Goal: Task Accomplishment & Management: Complete application form

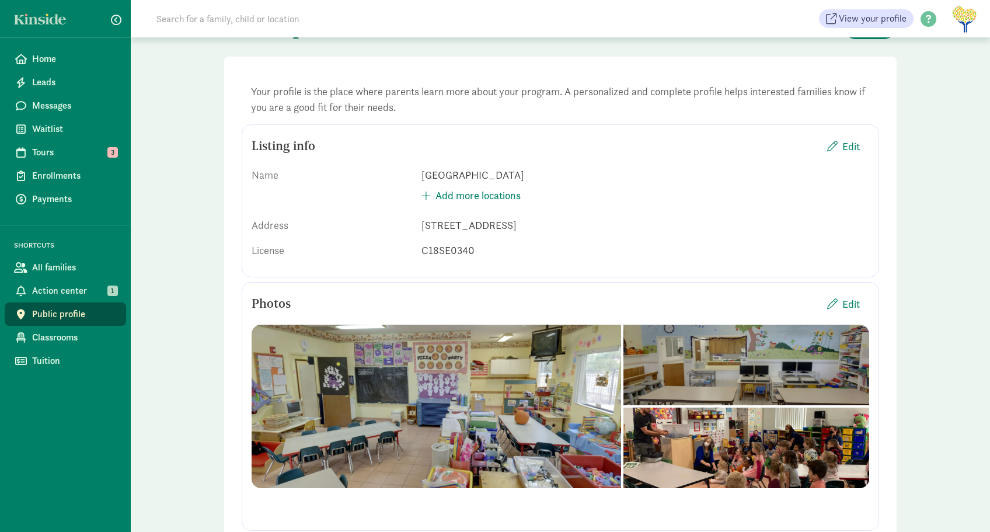
scroll to position [175, 0]
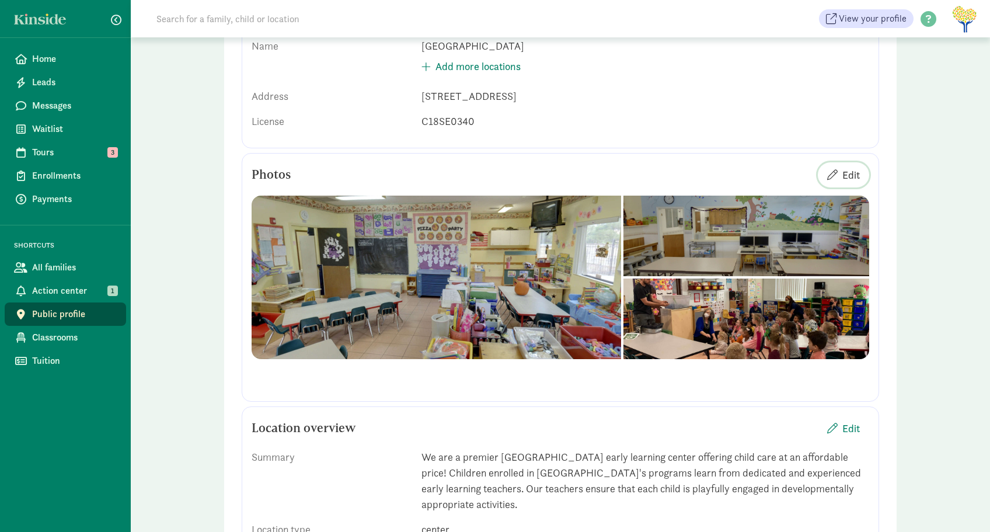
click at [855, 175] on span "Edit" at bounding box center [851, 175] width 18 height 16
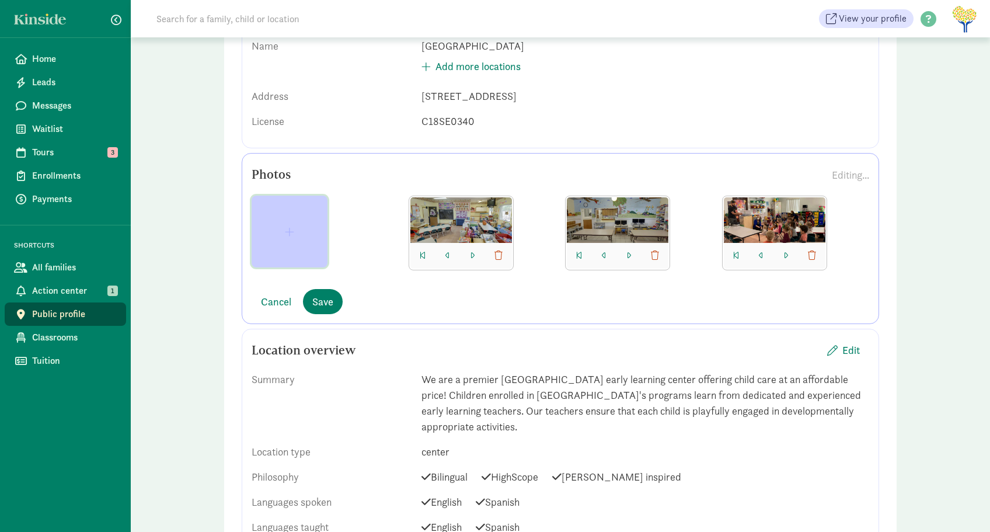
click at [291, 231] on span "button" at bounding box center [289, 231] width 9 height 11
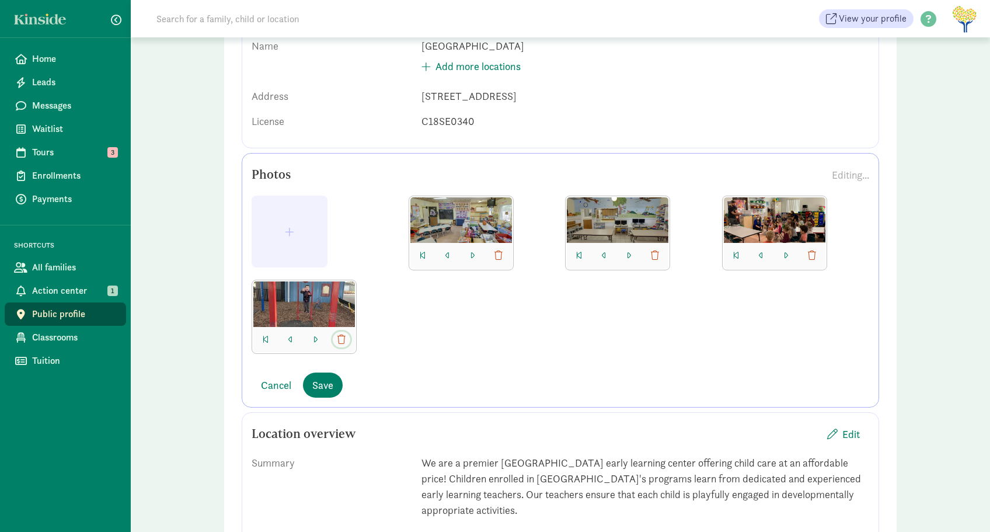
click at [339, 338] on span "button" at bounding box center [341, 339] width 8 height 9
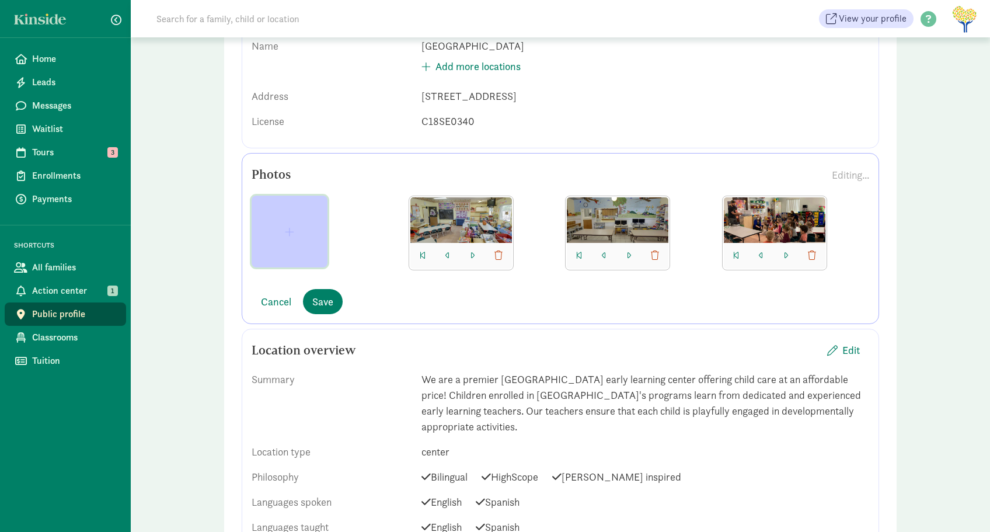
click at [301, 231] on span "button" at bounding box center [289, 231] width 57 height 11
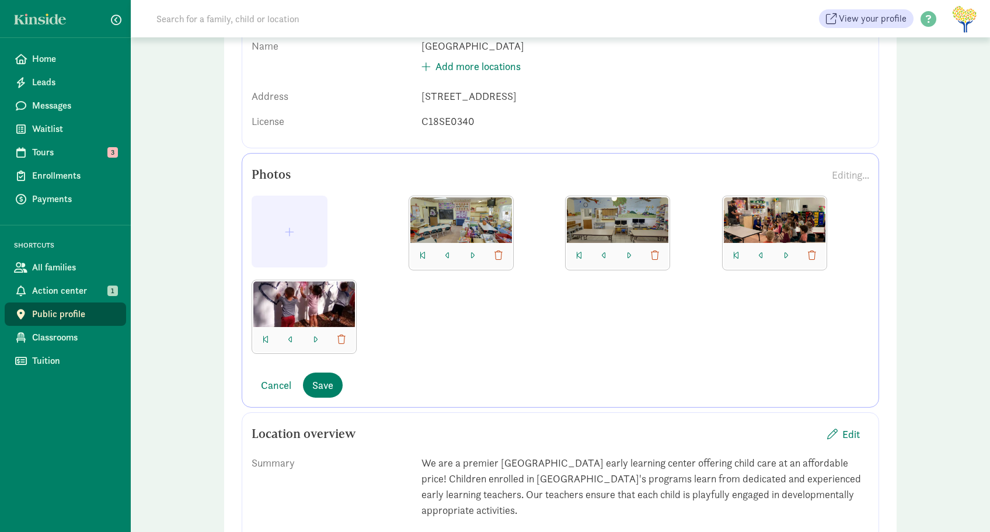
click at [489, 218] on div at bounding box center [461, 220] width 102 height 46
click at [288, 232] on span "button" at bounding box center [289, 231] width 9 height 11
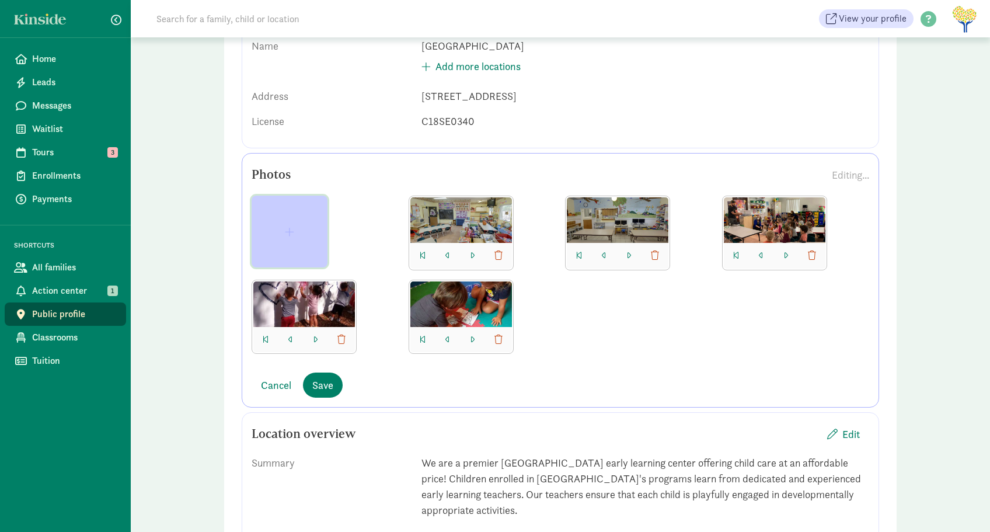
click at [283, 231] on span "button" at bounding box center [289, 231] width 57 height 11
click at [284, 225] on button "button" at bounding box center [290, 232] width 76 height 72
click at [287, 232] on span "button" at bounding box center [289, 231] width 9 height 11
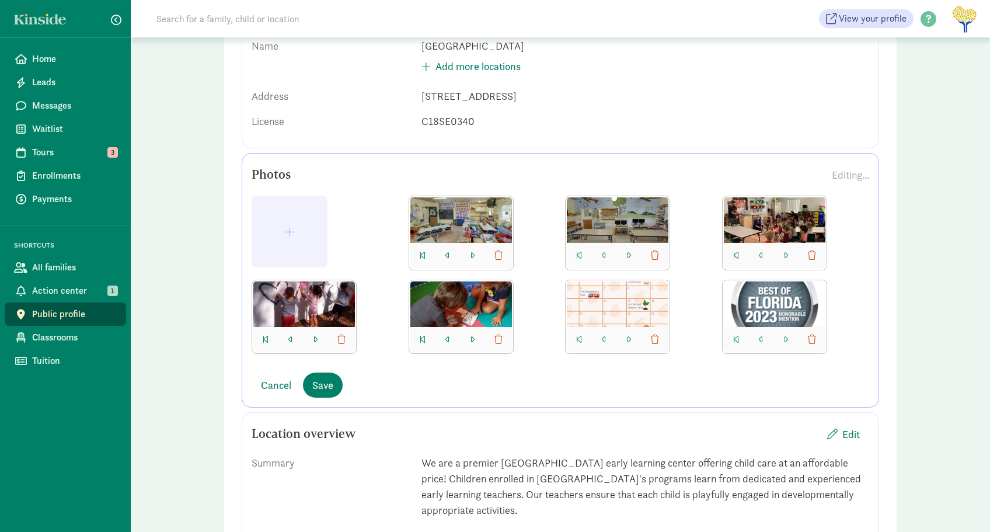
click at [639, 461] on div "We are a premier [GEOGRAPHIC_DATA] early learning center offering child care at…" at bounding box center [645, 486] width 448 height 63
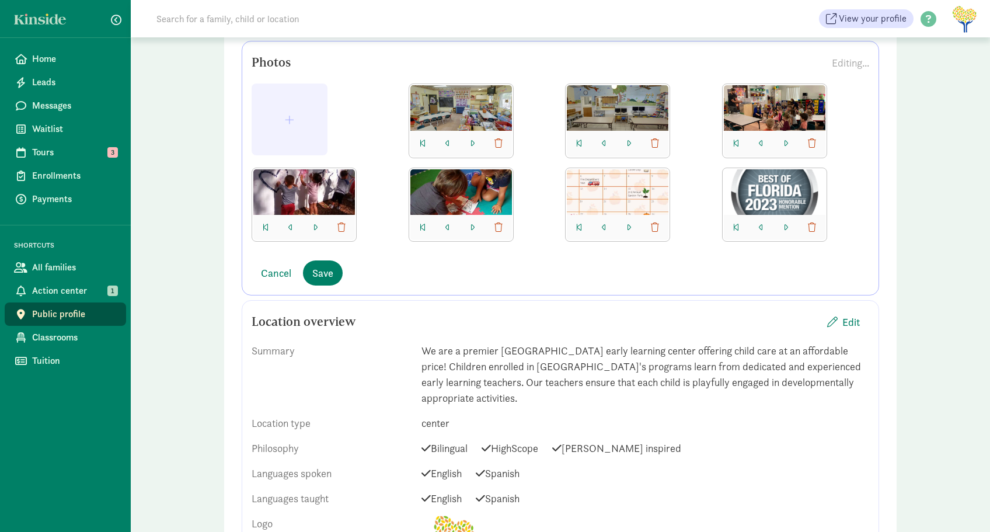
scroll to position [292, 0]
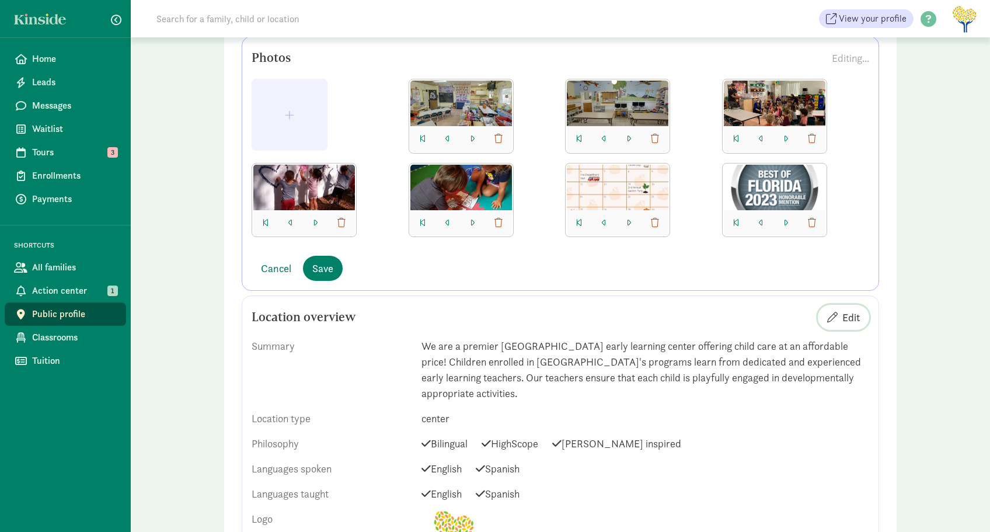
click at [852, 316] on span "Edit" at bounding box center [851, 317] width 18 height 16
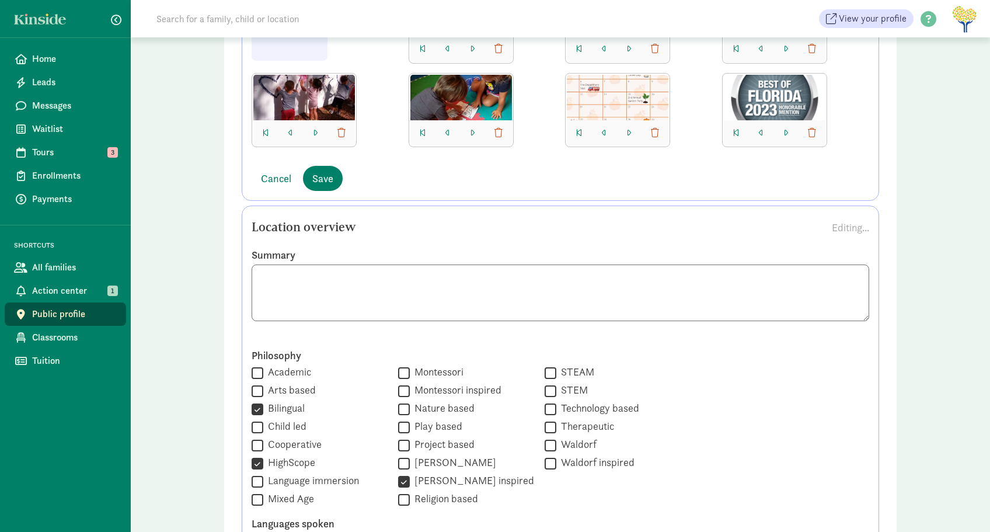
scroll to position [409, 0]
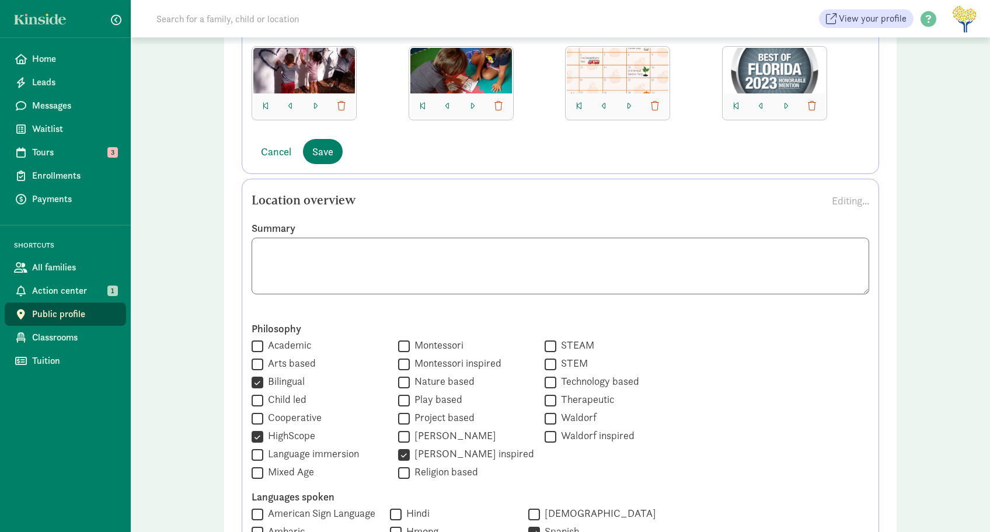
click at [765, 334] on label "Philosophy" at bounding box center [561, 329] width 618 height 14
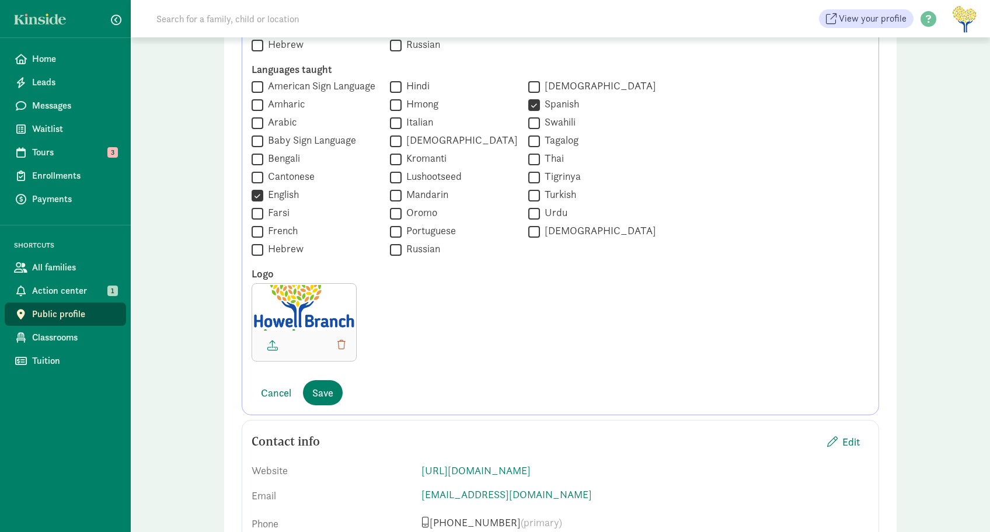
scroll to position [992, 0]
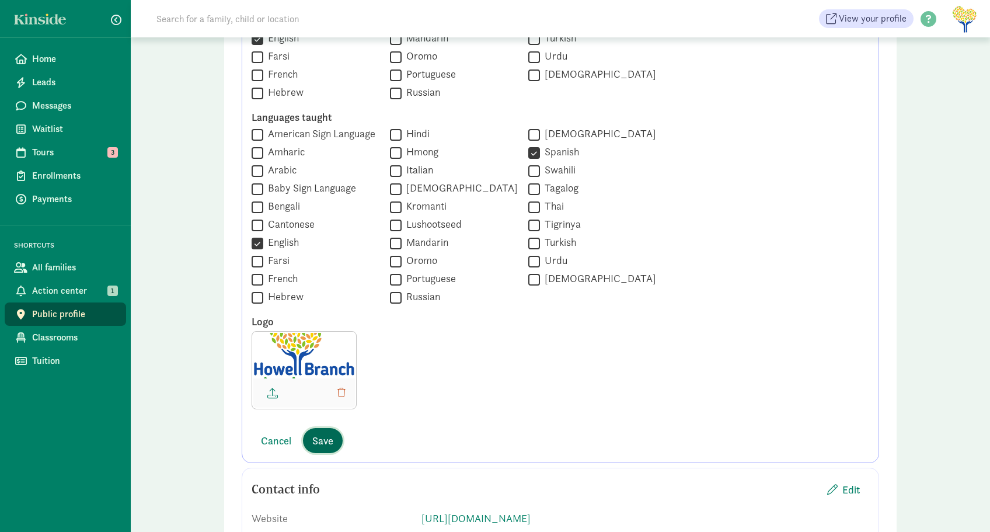
click at [327, 444] on span "Save" at bounding box center [322, 441] width 21 height 16
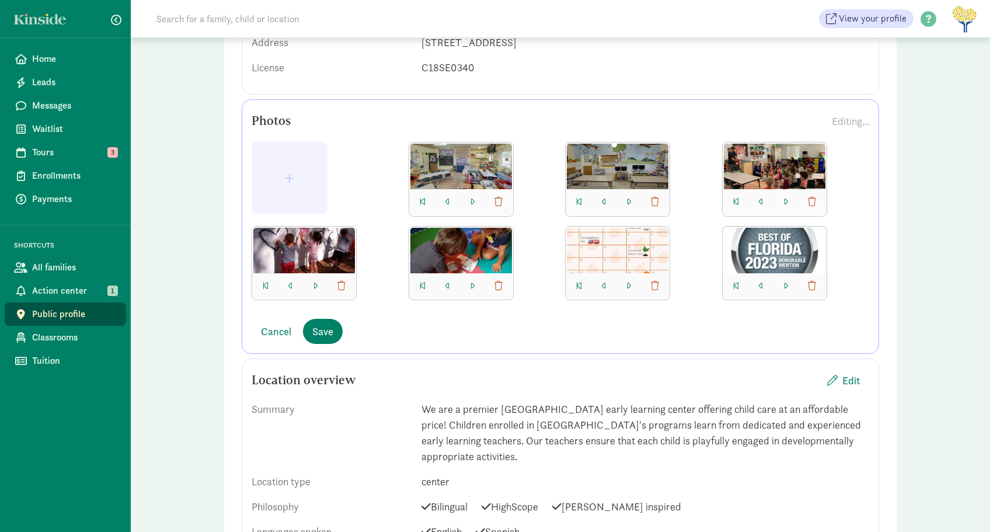
scroll to position [58, 0]
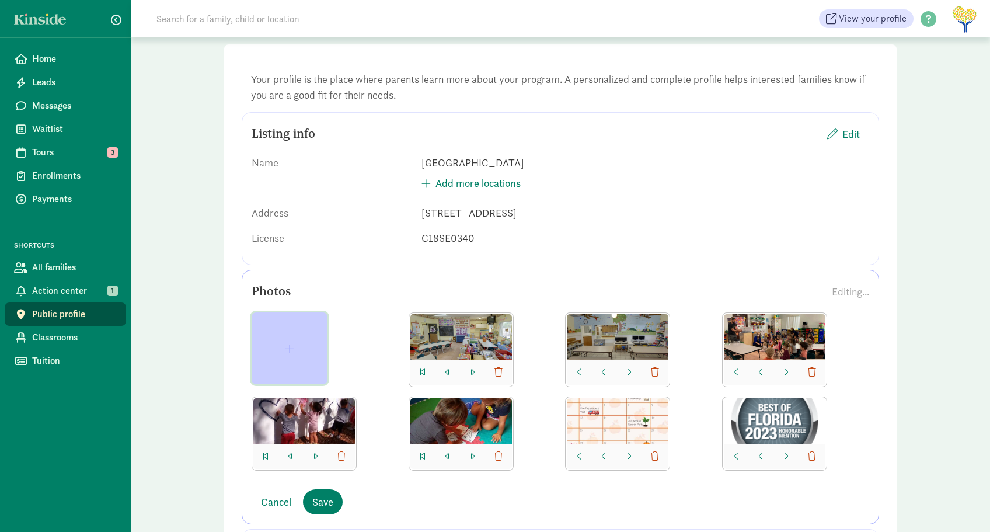
click at [281, 348] on span "button" at bounding box center [289, 348] width 57 height 11
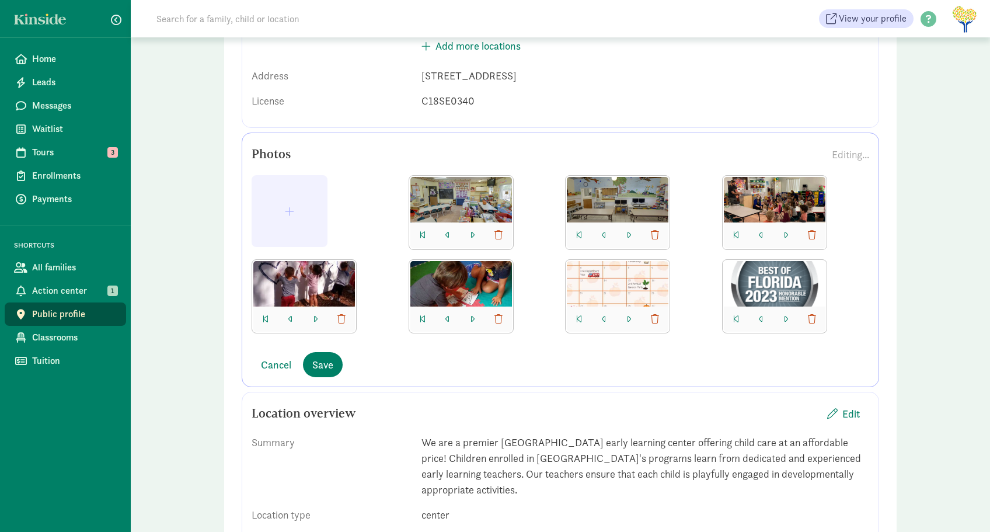
scroll to position [175, 0]
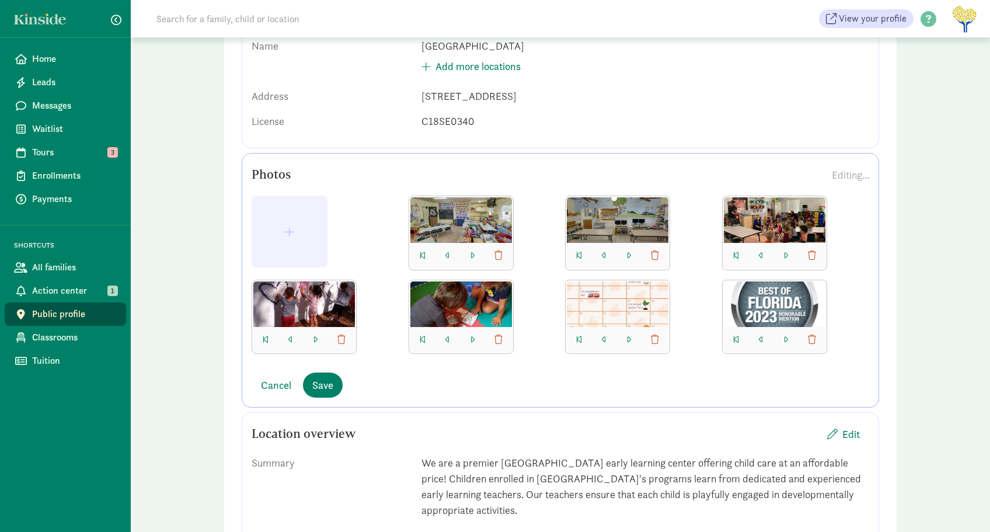
drag, startPoint x: 329, startPoint y: 306, endPoint x: 362, endPoint y: 228, distance: 85.0
click at [362, 228] on div at bounding box center [561, 280] width 618 height 168
click at [288, 339] on button "button" at bounding box center [291, 340] width 14 height 16
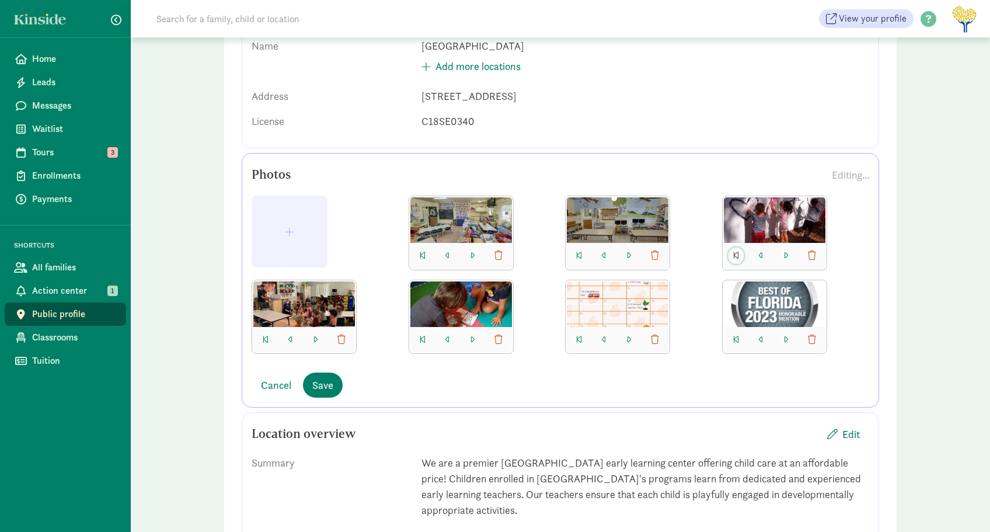
click at [734, 254] on span "button" at bounding box center [736, 255] width 6 height 9
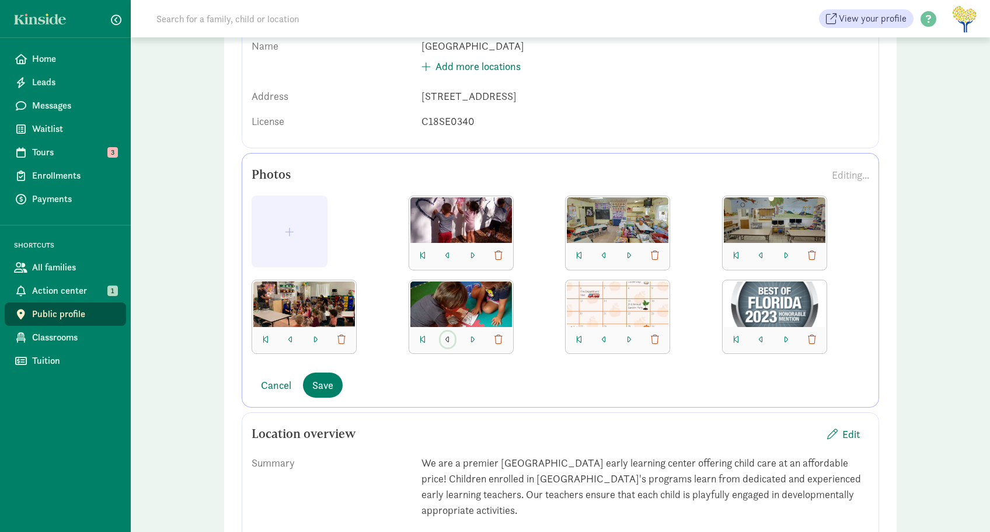
click at [448, 339] on span "button" at bounding box center [447, 339] width 5 height 9
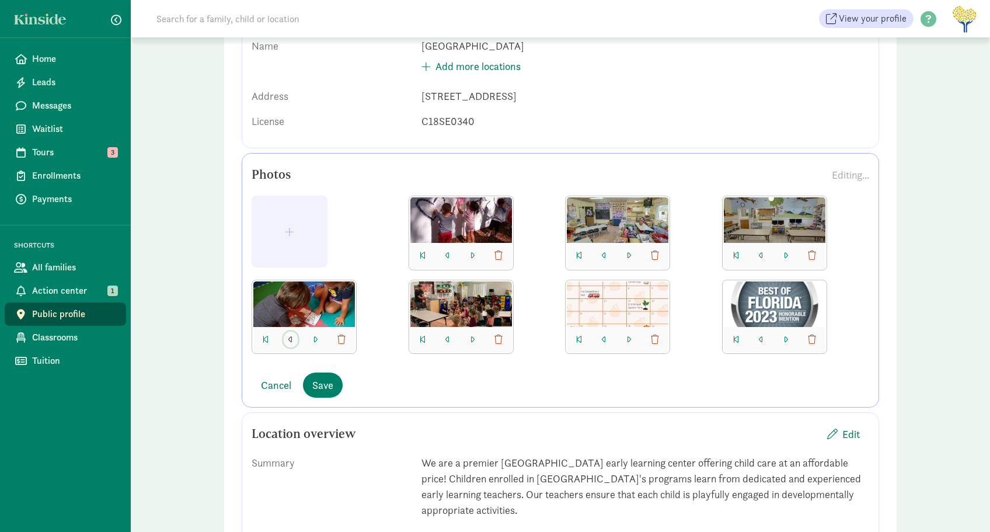
click at [294, 336] on button "button" at bounding box center [291, 340] width 14 height 16
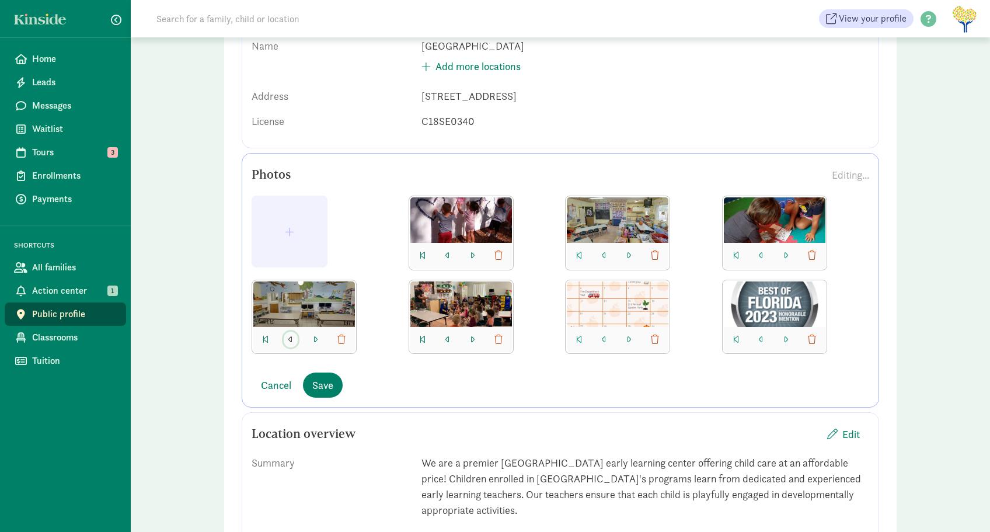
click at [294, 336] on button "button" at bounding box center [291, 340] width 14 height 16
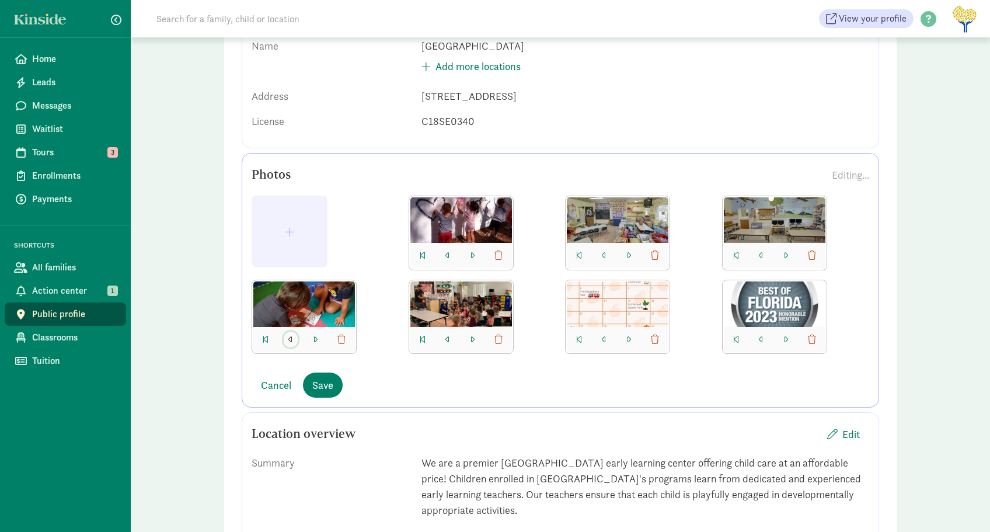
click at [285, 340] on button "button" at bounding box center [291, 340] width 14 height 16
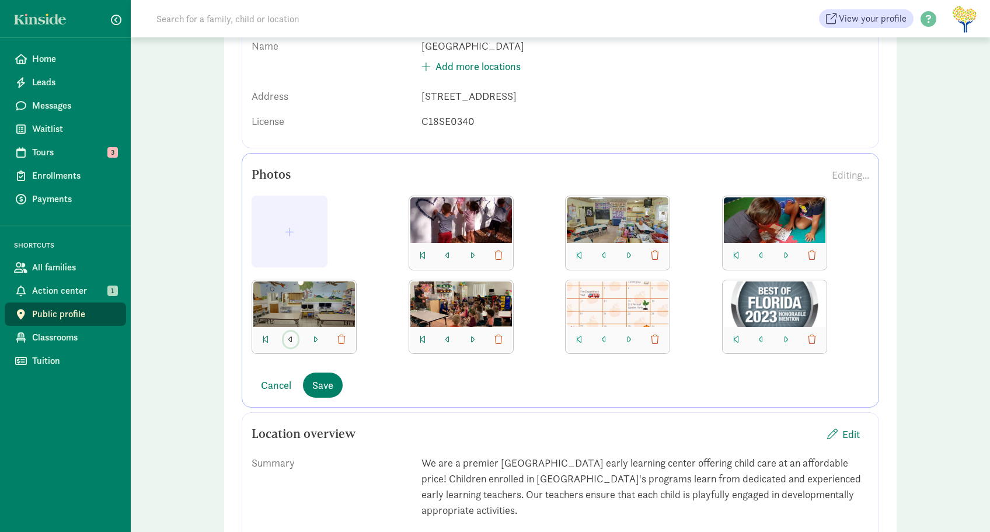
click at [285, 340] on button "button" at bounding box center [291, 340] width 14 height 16
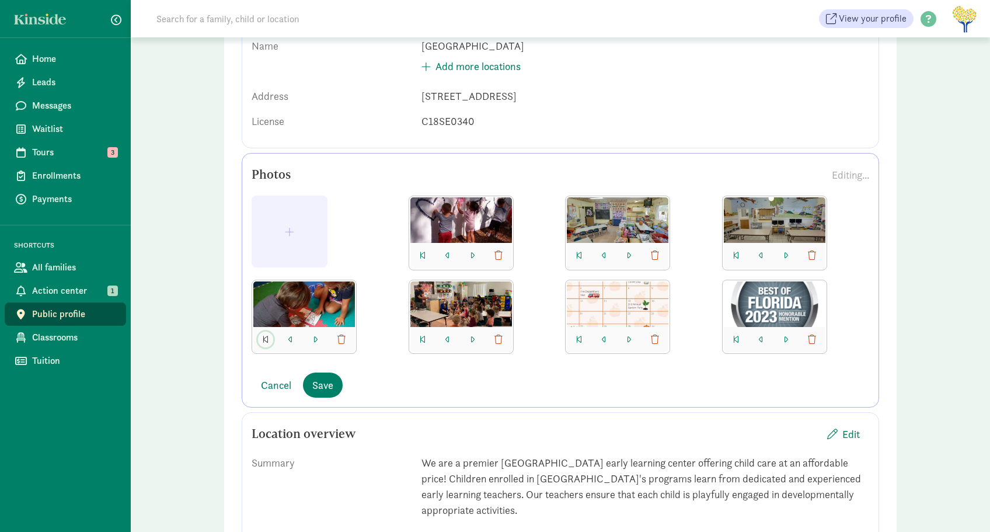
click at [266, 341] on span "button" at bounding box center [266, 339] width 6 height 9
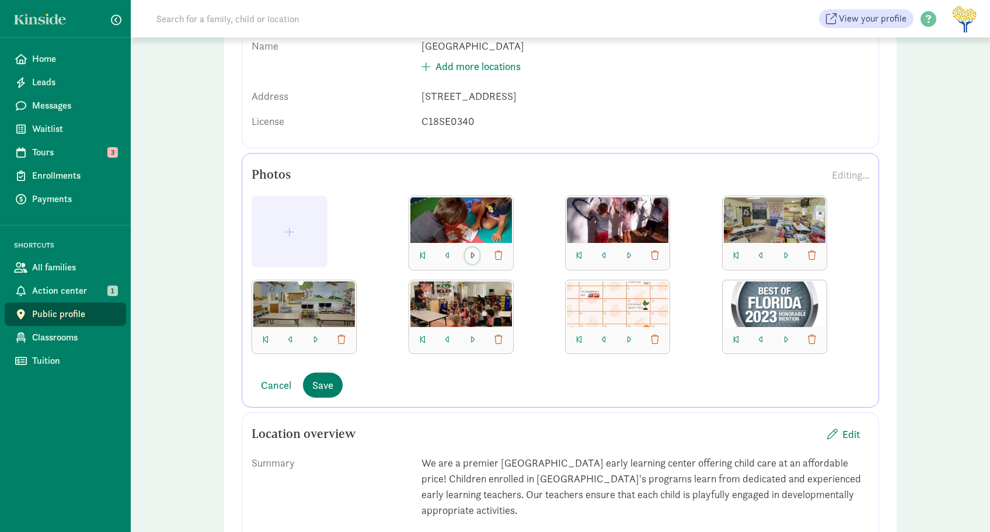
click at [474, 255] on span "button" at bounding box center [472, 255] width 5 height 9
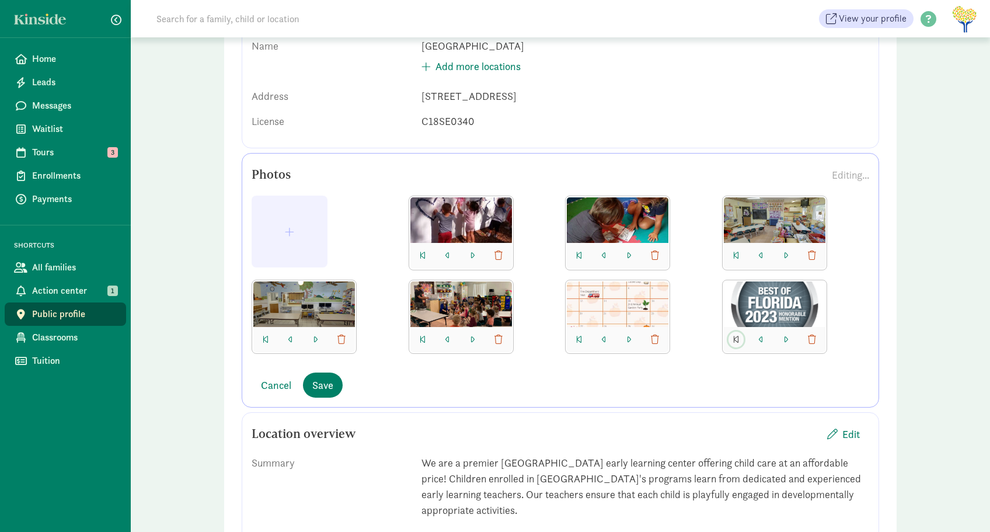
click at [734, 340] on span "button" at bounding box center [736, 339] width 6 height 9
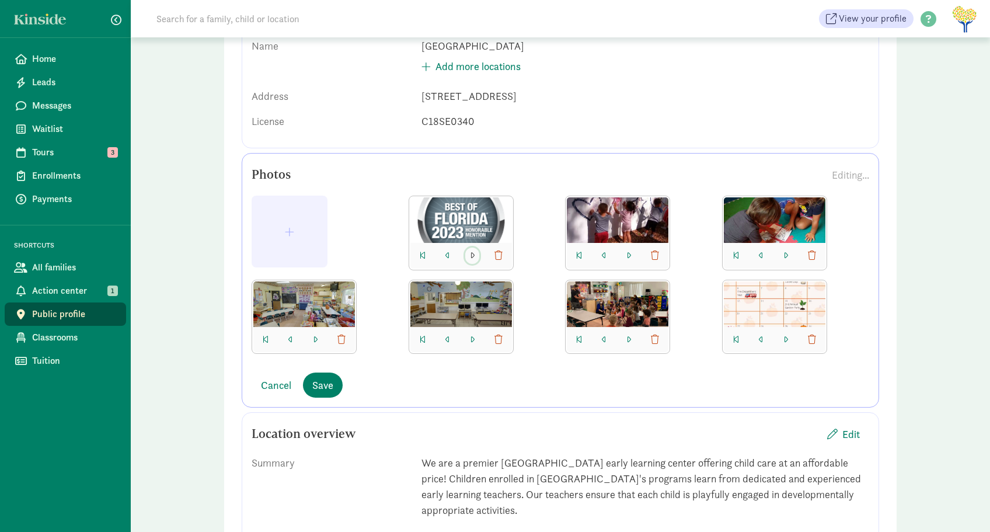
click at [471, 252] on span "button" at bounding box center [472, 255] width 5 height 9
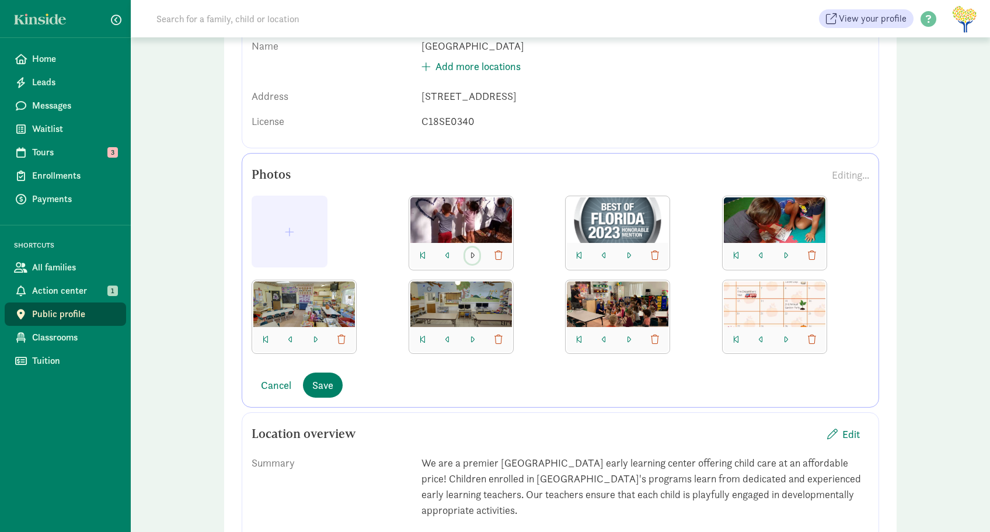
click at [471, 252] on span "button" at bounding box center [472, 255] width 5 height 9
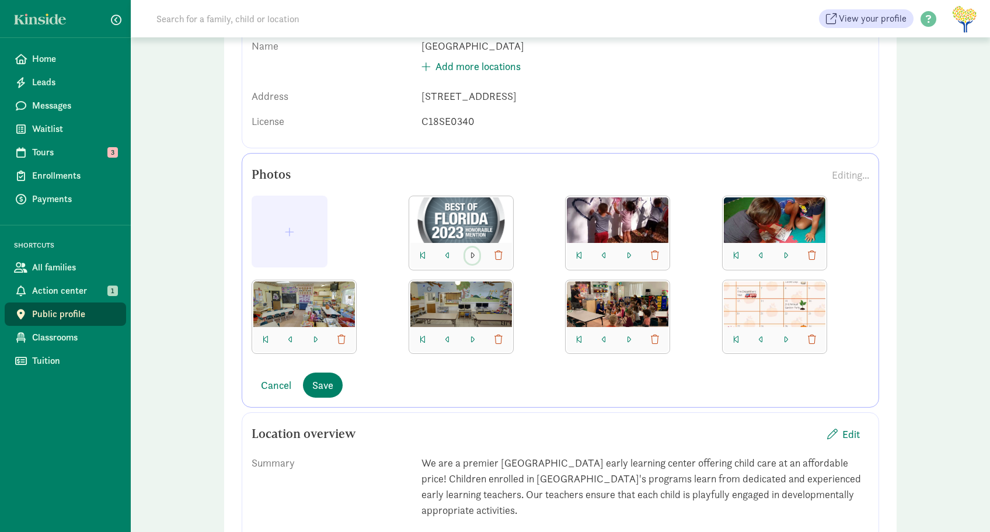
click at [471, 252] on span "button" at bounding box center [472, 255] width 5 height 9
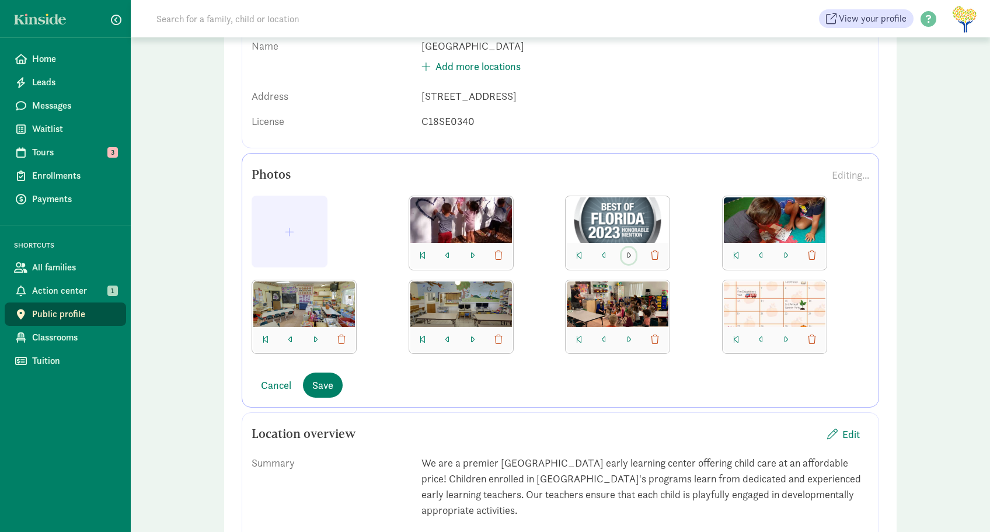
click at [631, 250] on button "button" at bounding box center [629, 255] width 14 height 16
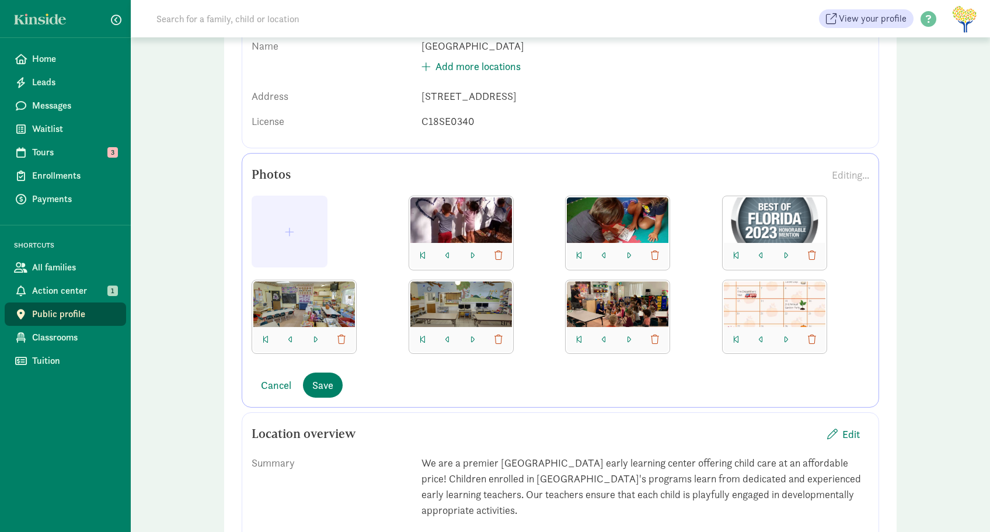
click at [494, 375] on div "Cancel Save" at bounding box center [561, 384] width 618 height 25
click at [298, 229] on span "button" at bounding box center [289, 231] width 57 height 11
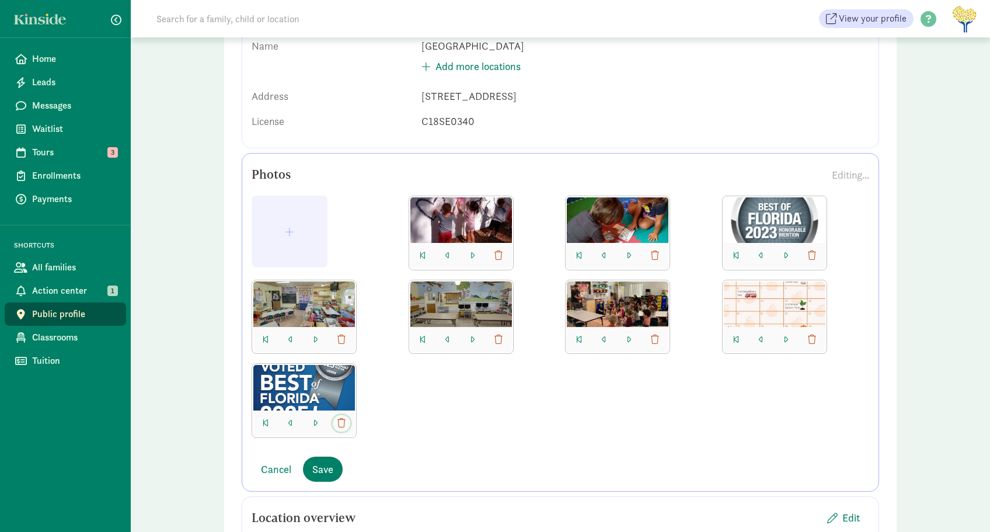
click at [342, 423] on span "button" at bounding box center [341, 423] width 8 height 9
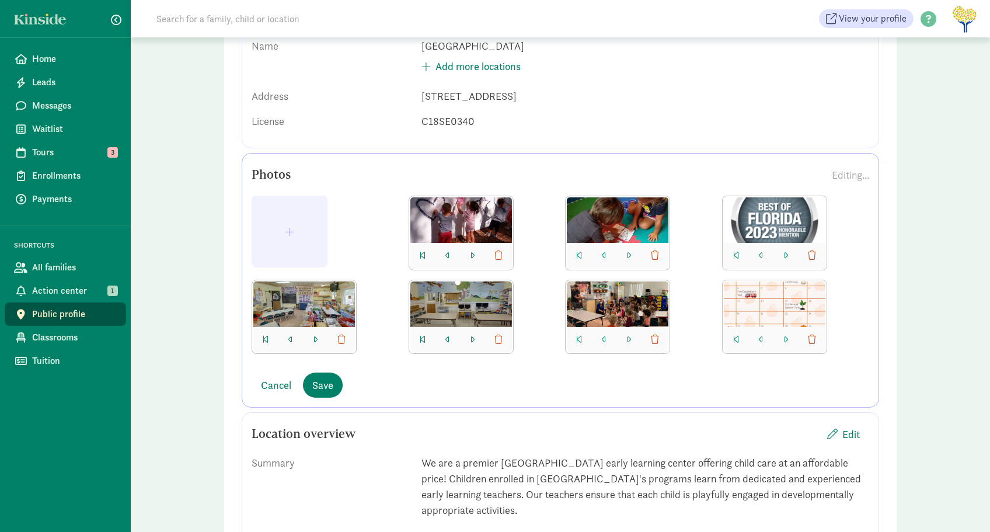
click at [365, 478] on div "Summary" at bounding box center [332, 486] width 161 height 63
click at [281, 217] on button "button" at bounding box center [290, 232] width 76 height 72
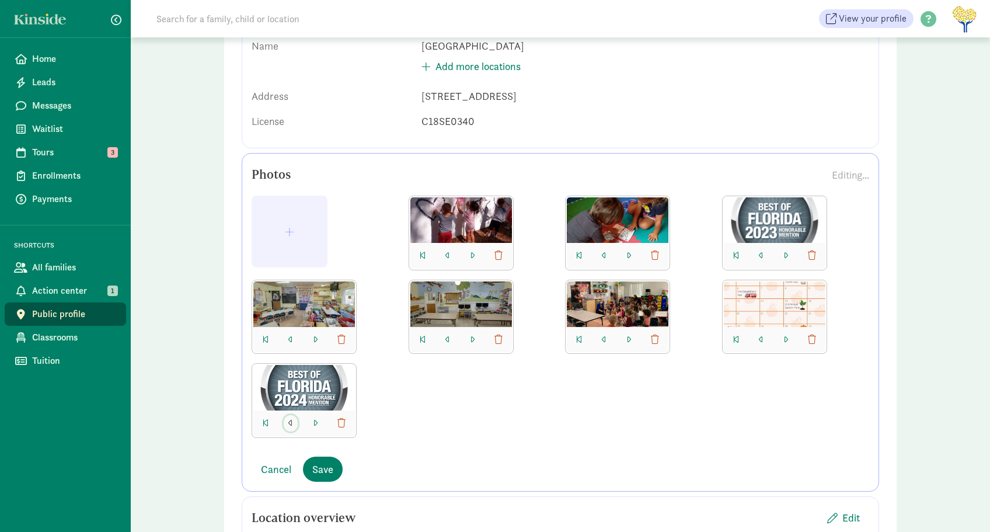
click at [290, 423] on span "button" at bounding box center [290, 423] width 5 height 9
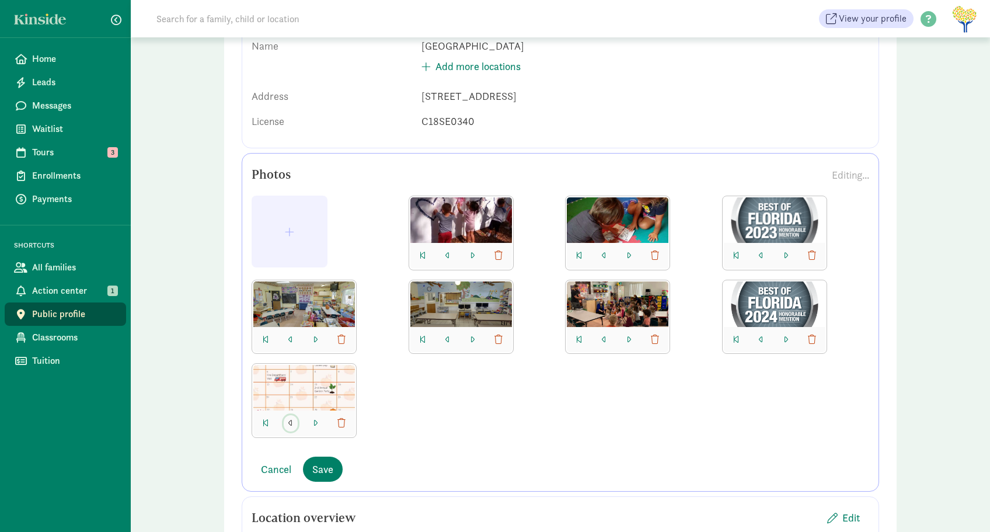
click at [290, 423] on span "button" at bounding box center [290, 423] width 5 height 9
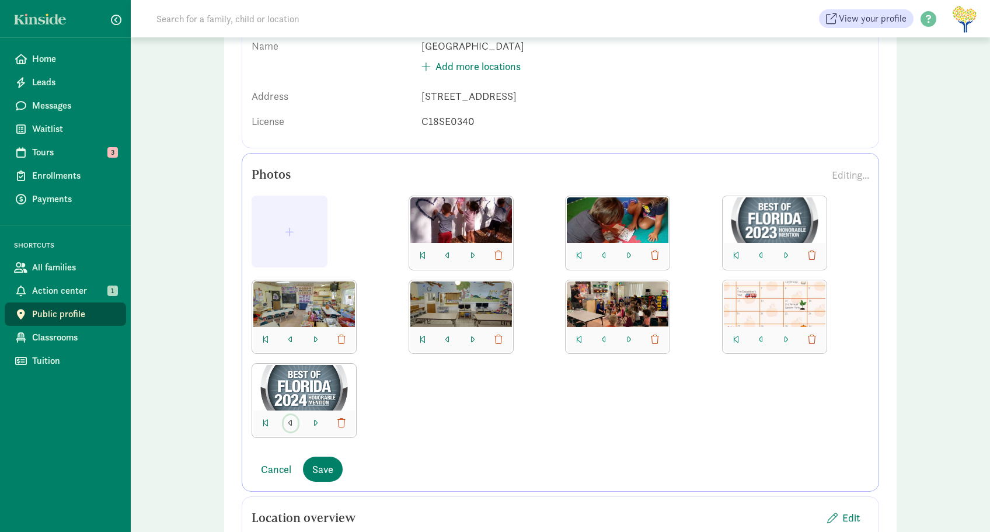
click at [290, 423] on span "button" at bounding box center [290, 423] width 5 height 9
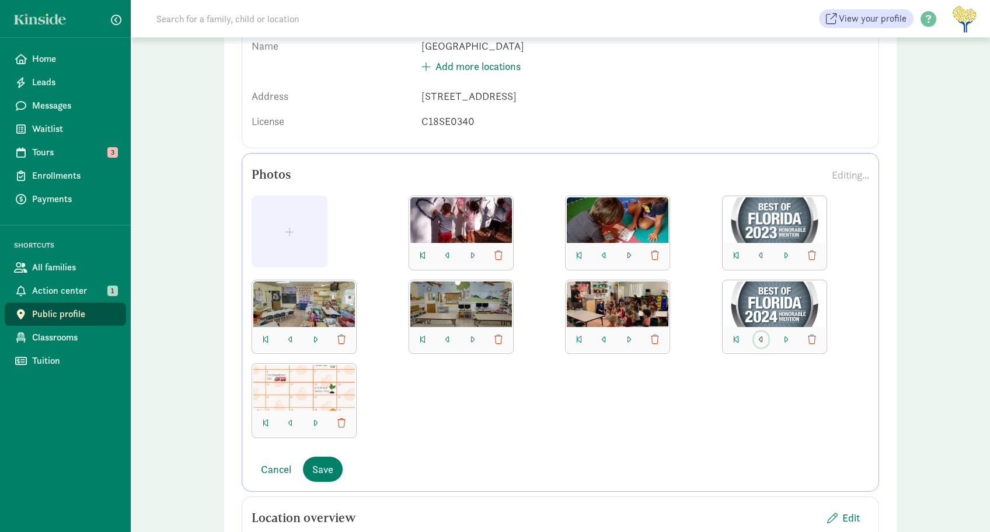
click at [759, 338] on span "button" at bounding box center [761, 339] width 5 height 9
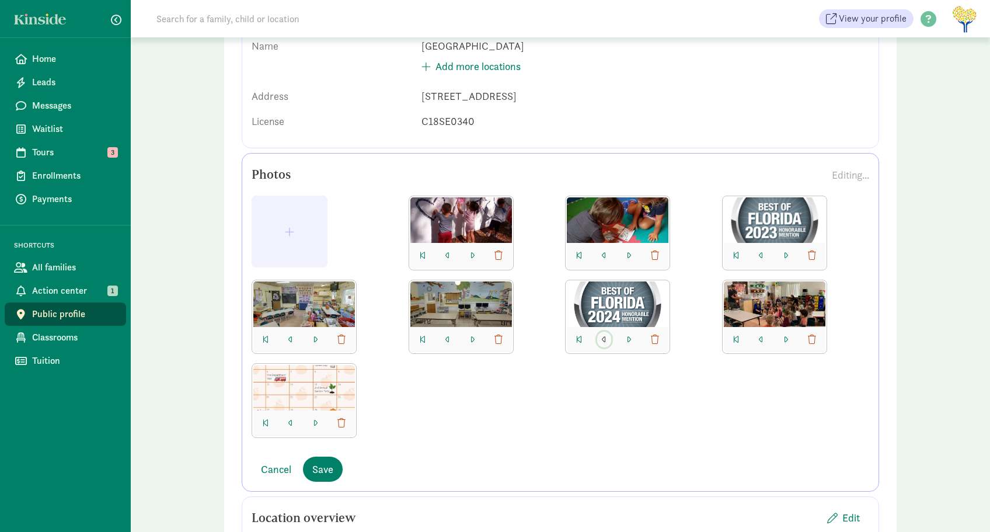
click at [604, 339] on span "button" at bounding box center [604, 339] width 5 height 9
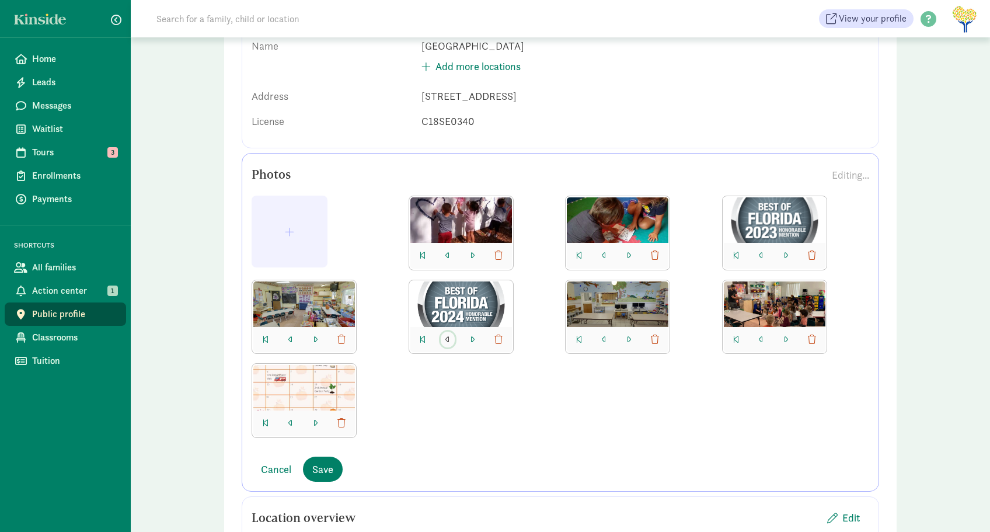
click at [447, 340] on span "button" at bounding box center [447, 339] width 5 height 9
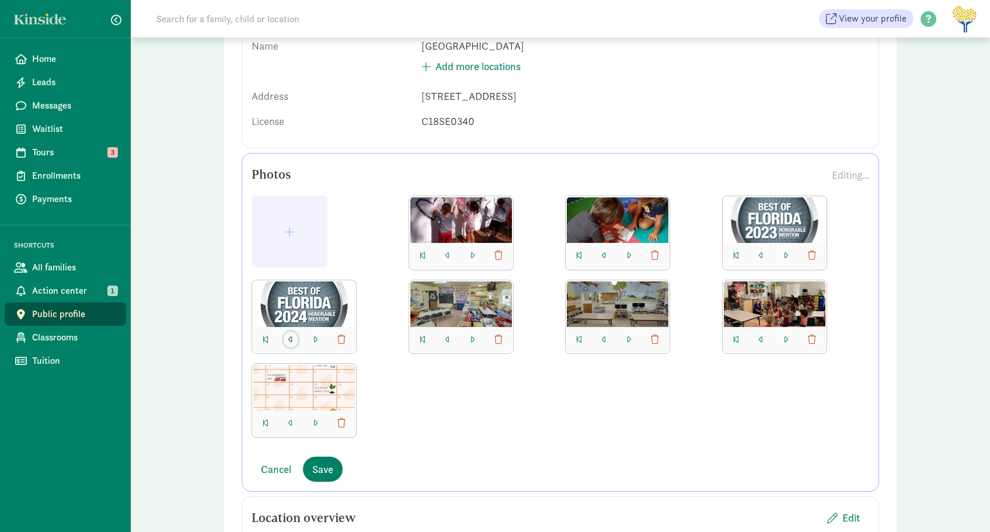
click at [288, 339] on span "button" at bounding box center [290, 339] width 5 height 9
click at [521, 406] on div at bounding box center [561, 322] width 618 height 252
click at [287, 226] on span "button" at bounding box center [289, 231] width 9 height 11
click at [445, 421] on span "button" at bounding box center [447, 423] width 5 height 9
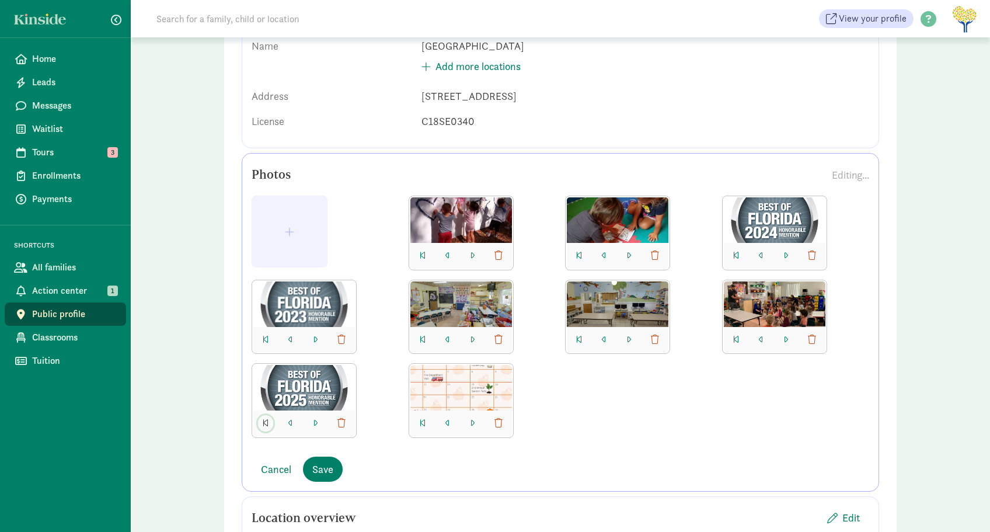
click at [264, 421] on span "button" at bounding box center [266, 423] width 6 height 9
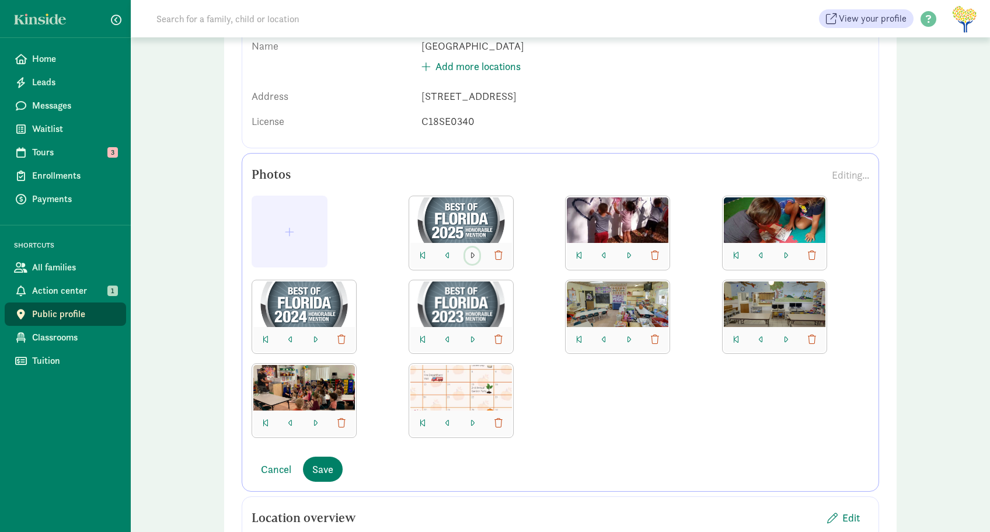
click at [472, 255] on span "button" at bounding box center [472, 255] width 5 height 9
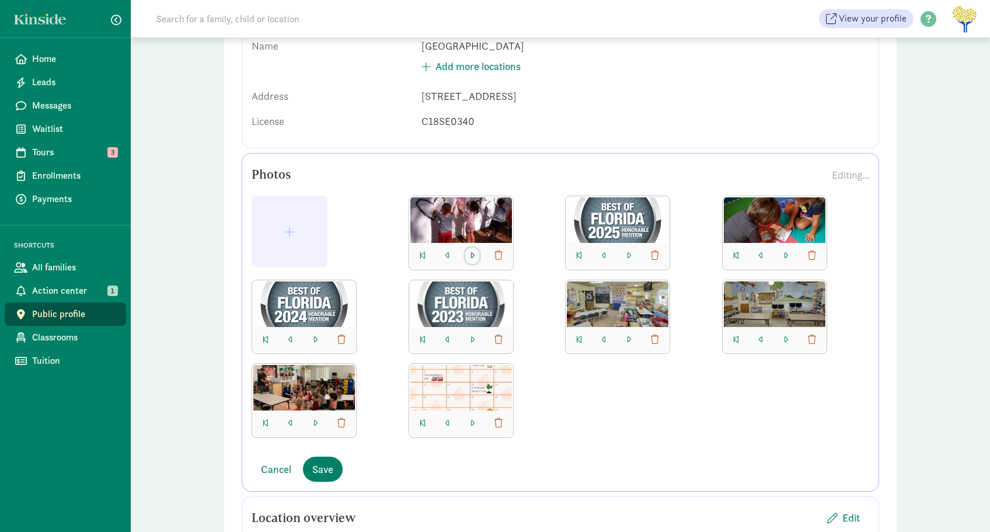
click at [472, 255] on span "button" at bounding box center [472, 255] width 5 height 9
